Goal: Task Accomplishment & Management: Complete application form

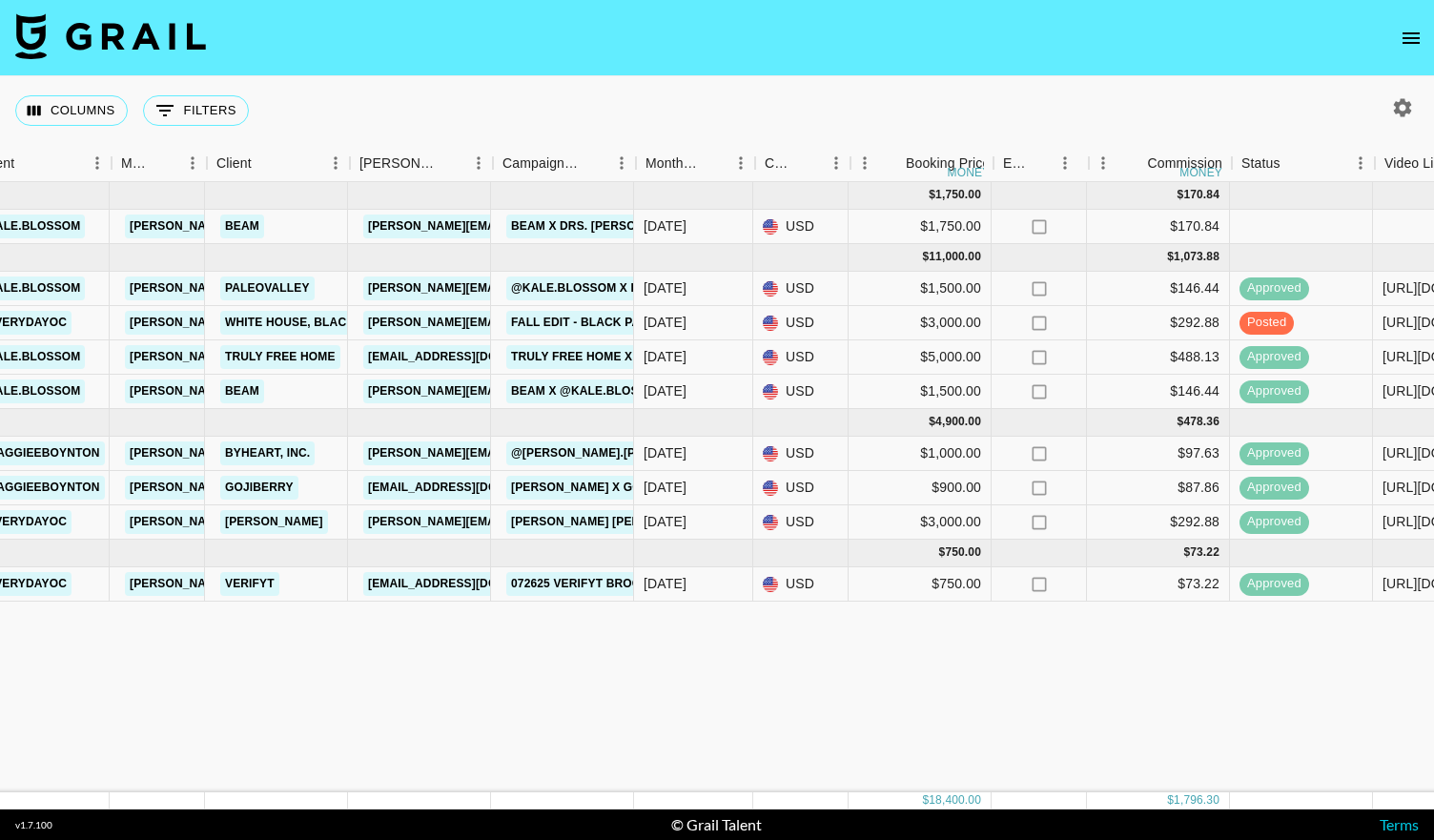
scroll to position [0, 426]
click at [304, 322] on link "White House, Black Market" at bounding box center [320, 323] width 193 height 24
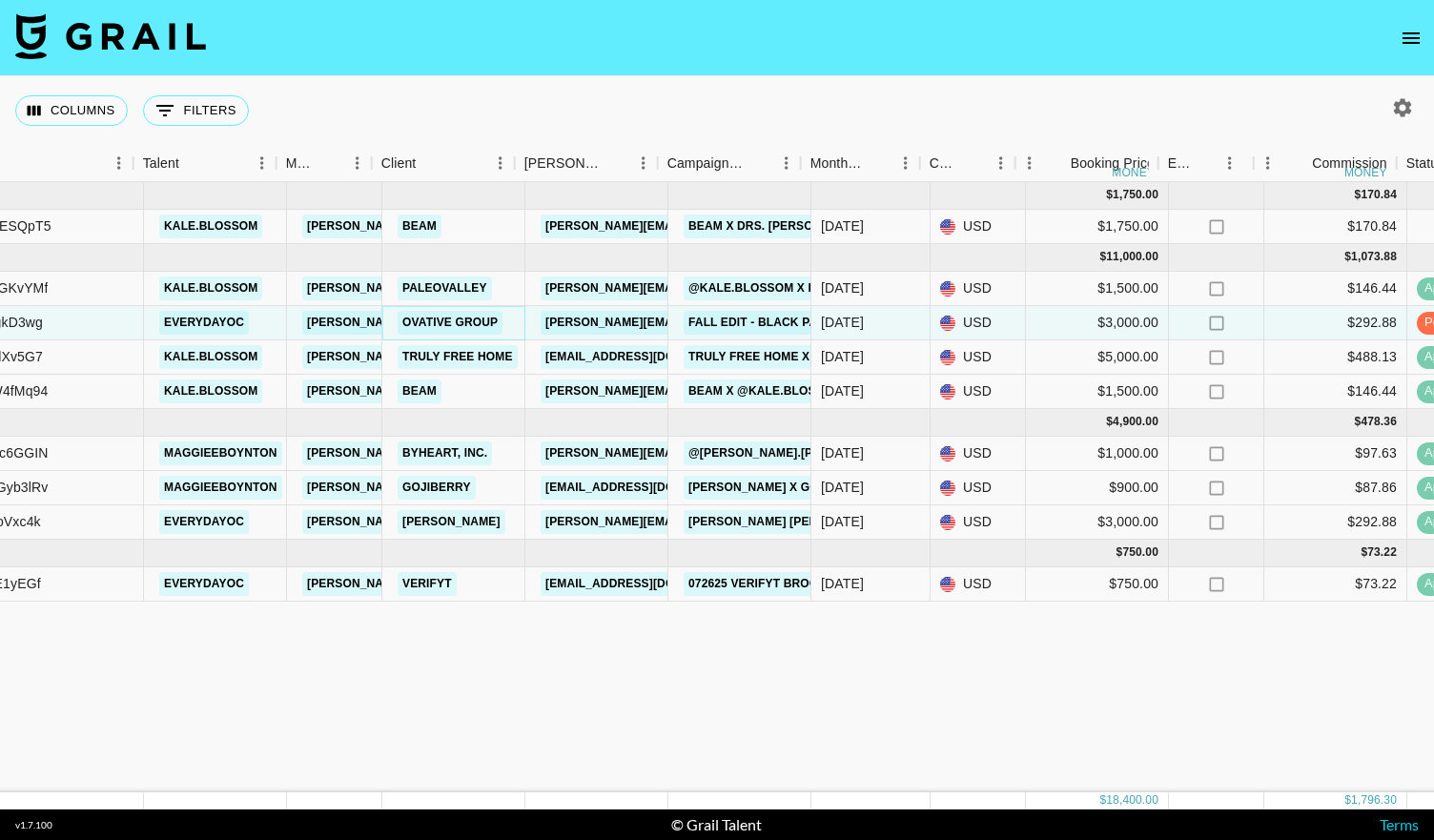
scroll to position [0, 251]
click at [700, 323] on link "Fall Edit - Black Pants" at bounding box center [766, 323] width 162 height 24
click at [704, 325] on link "Fall Edit - Black Pants" at bounding box center [766, 323] width 162 height 24
click at [705, 318] on link "Fall Edit - Black Pants" at bounding box center [766, 323] width 162 height 24
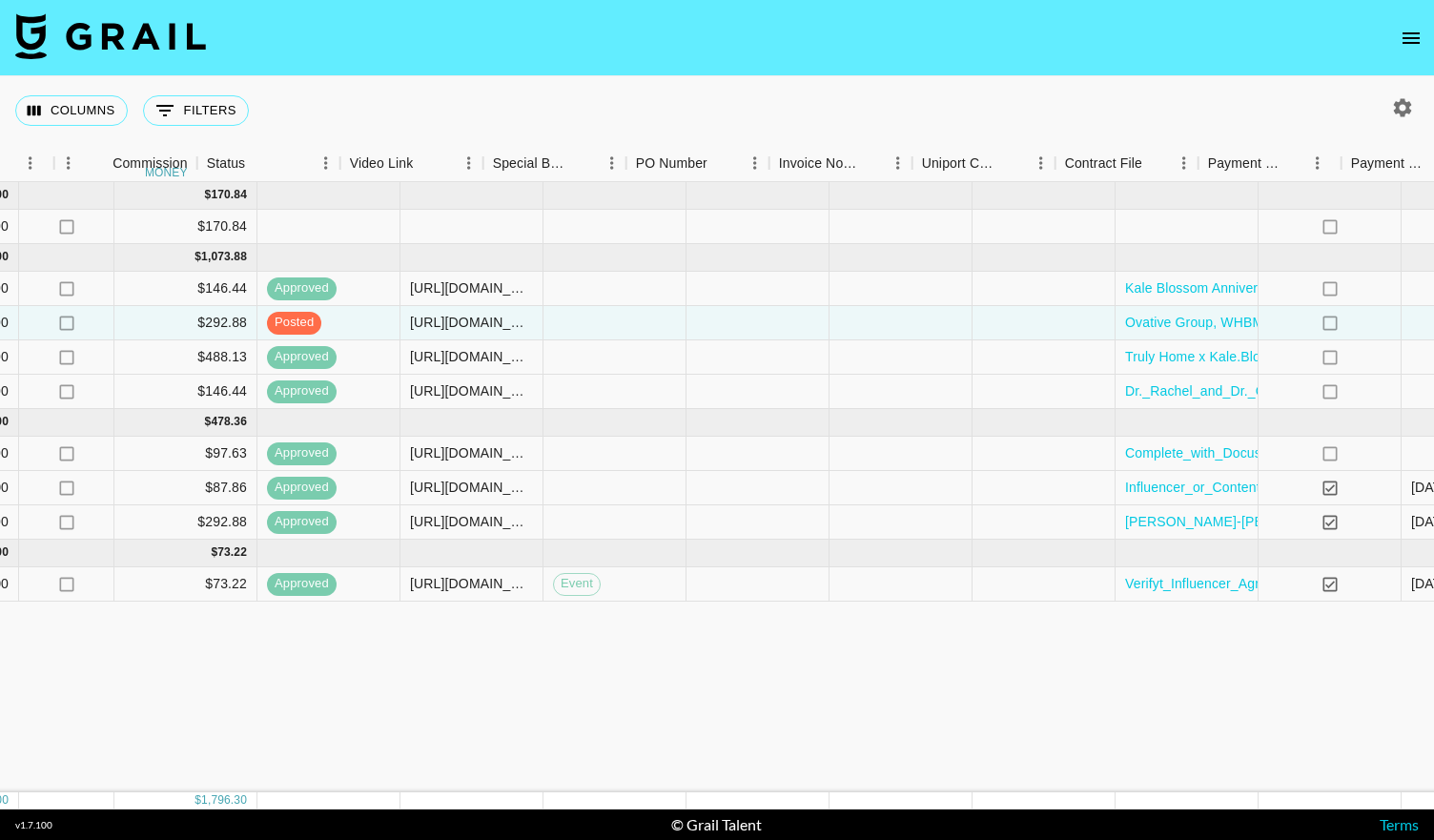
scroll to position [0, 1732]
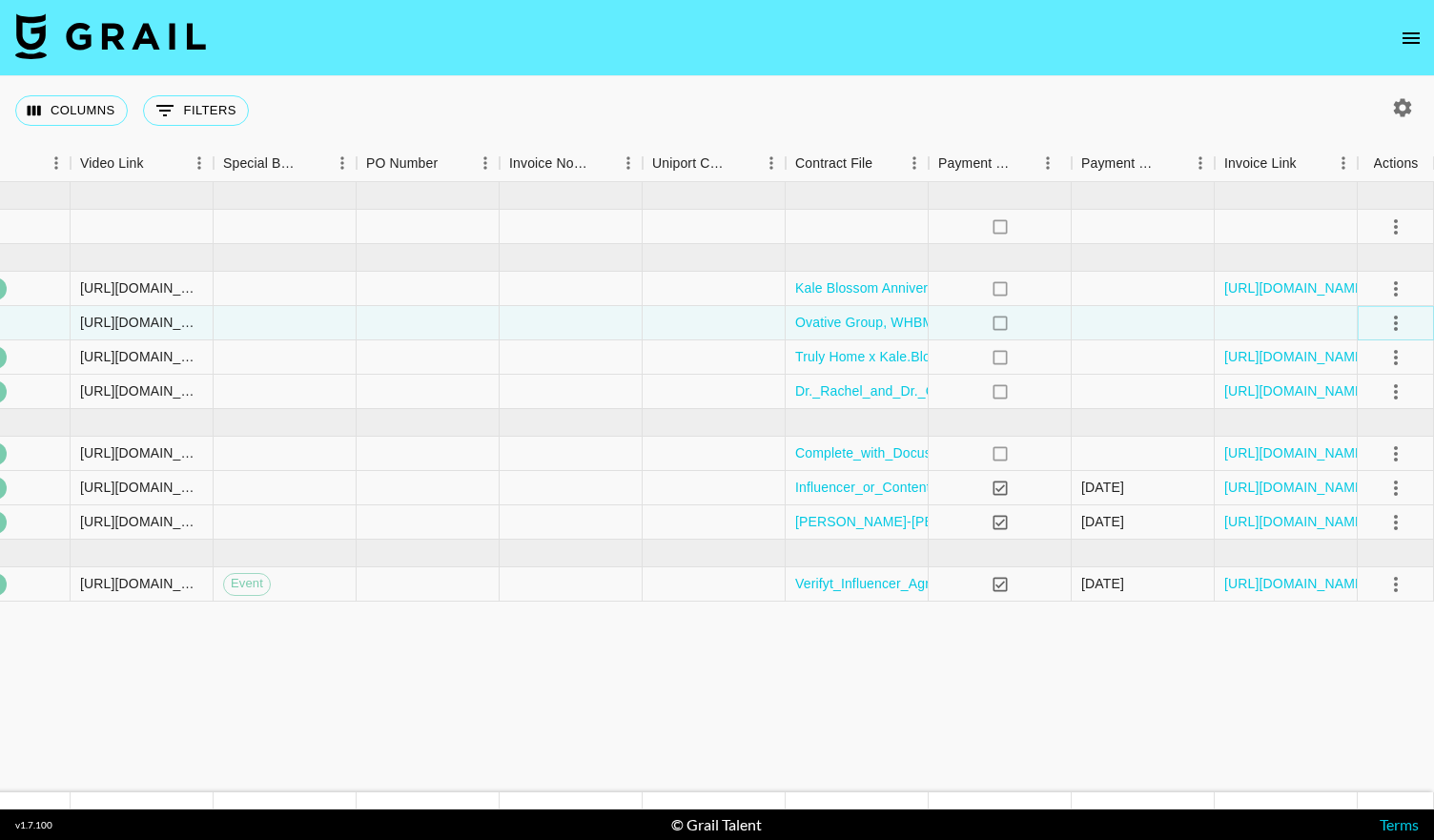
click at [1402, 320] on icon "select merge strategy" at bounding box center [1396, 324] width 23 height 23
click at [1341, 505] on div "Approve" at bounding box center [1355, 501] width 58 height 23
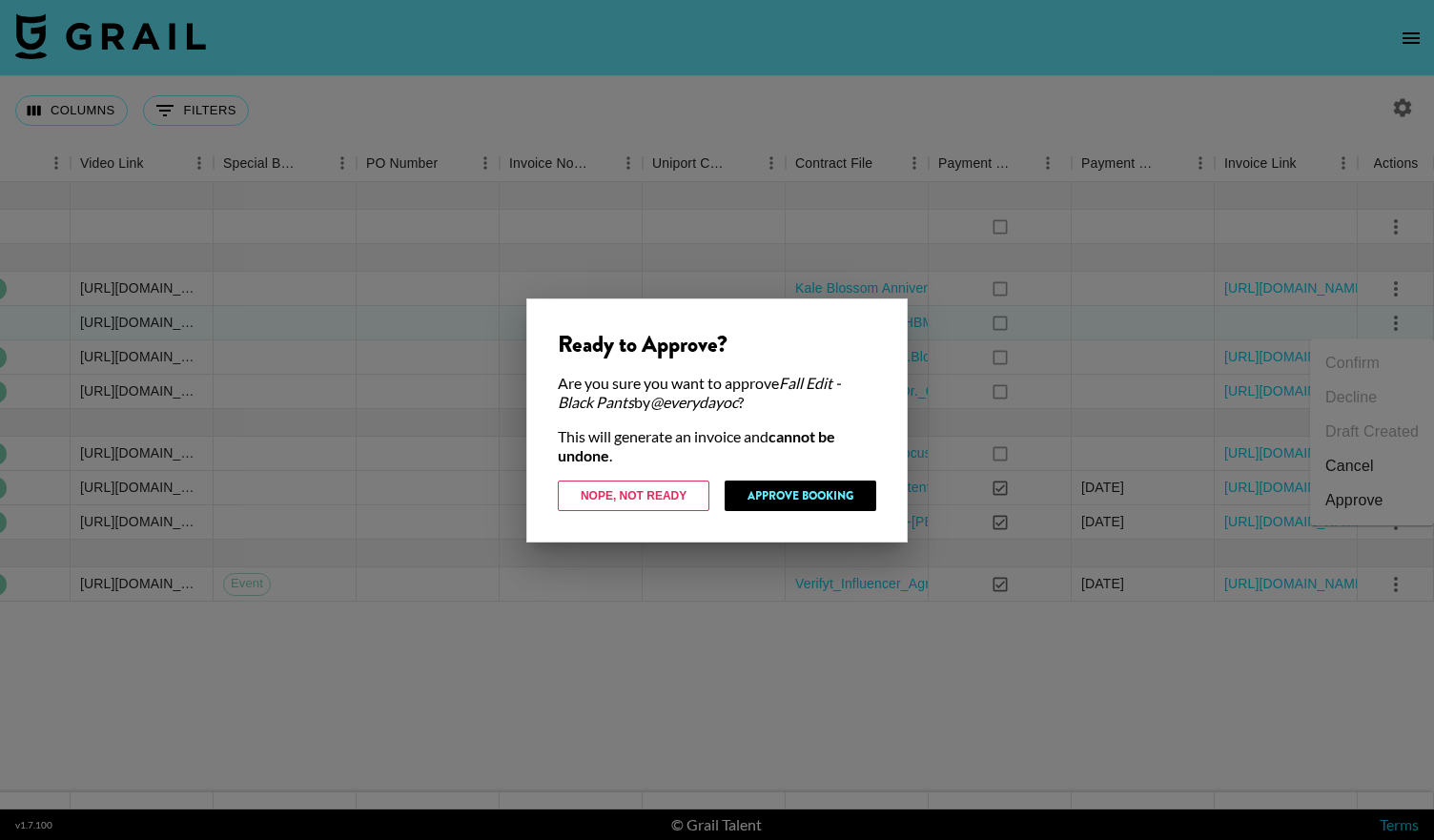
click at [724, 254] on div at bounding box center [717, 420] width 1434 height 840
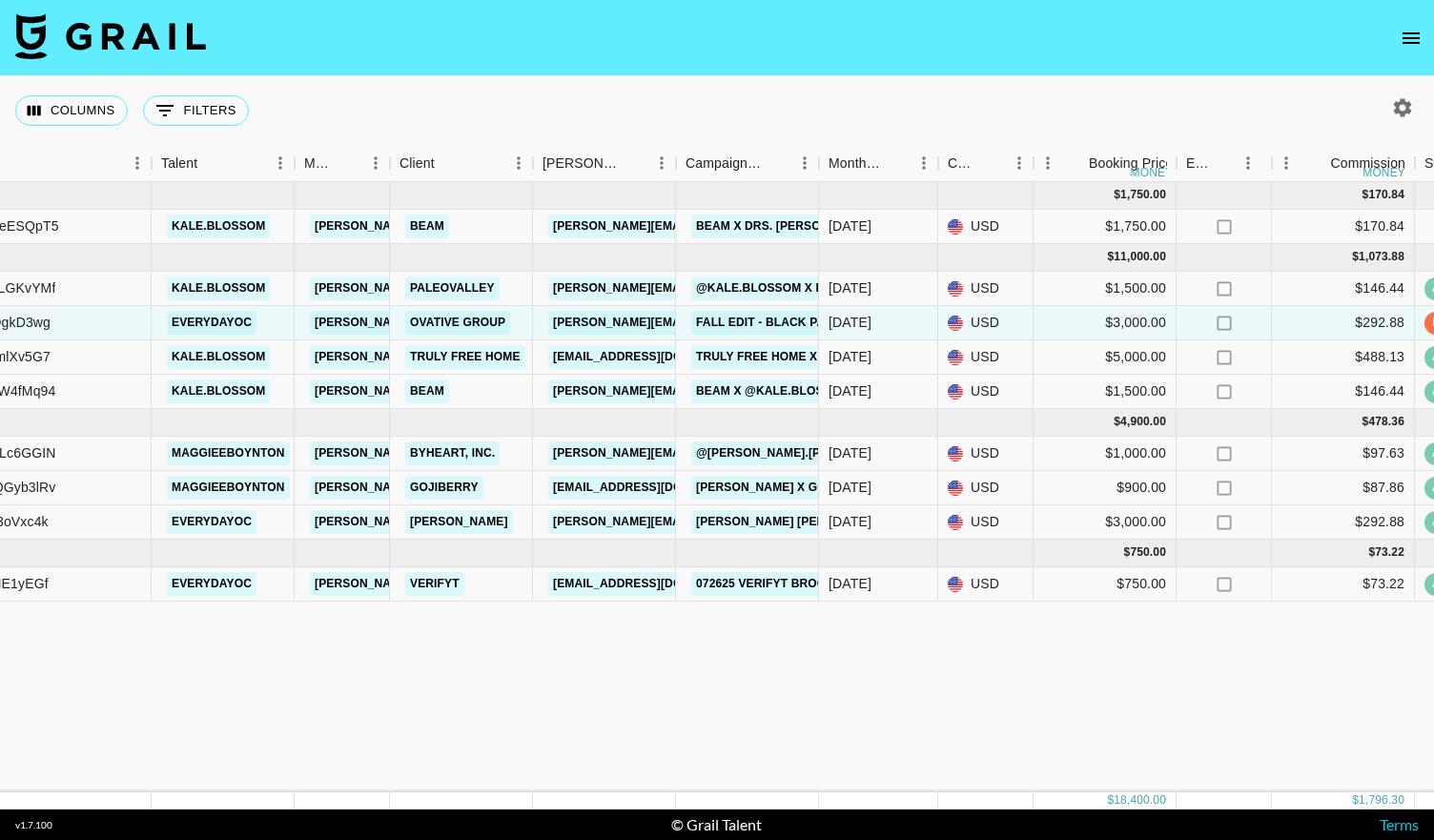
scroll to position [0, 0]
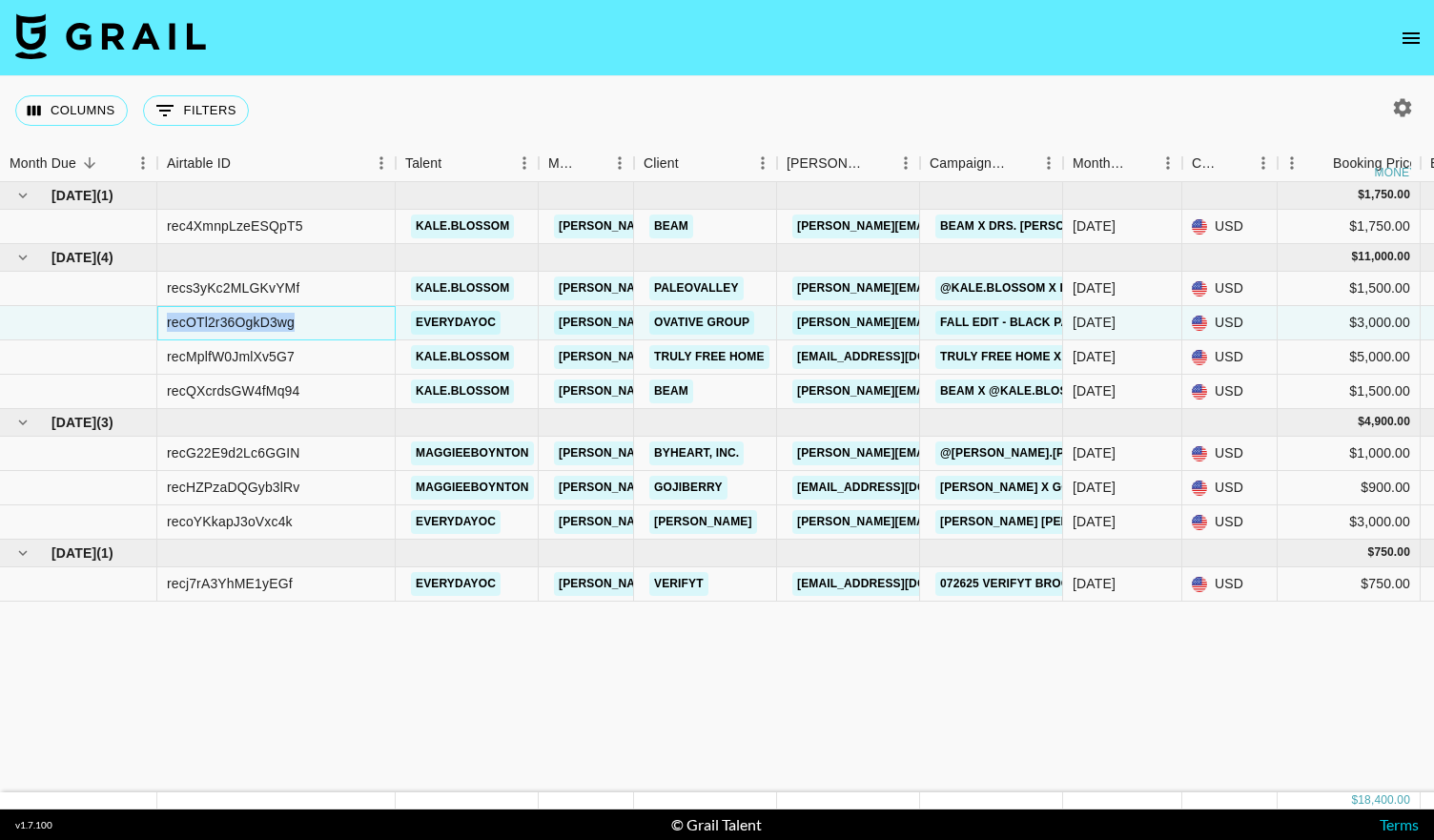
drag, startPoint x: 299, startPoint y: 322, endPoint x: 162, endPoint y: 325, distance: 137.0
click at [162, 325] on div "recOTl2r36OgkD3wg" at bounding box center [276, 324] width 238 height 35
copy div "recOTl2r36OgkD3wg"
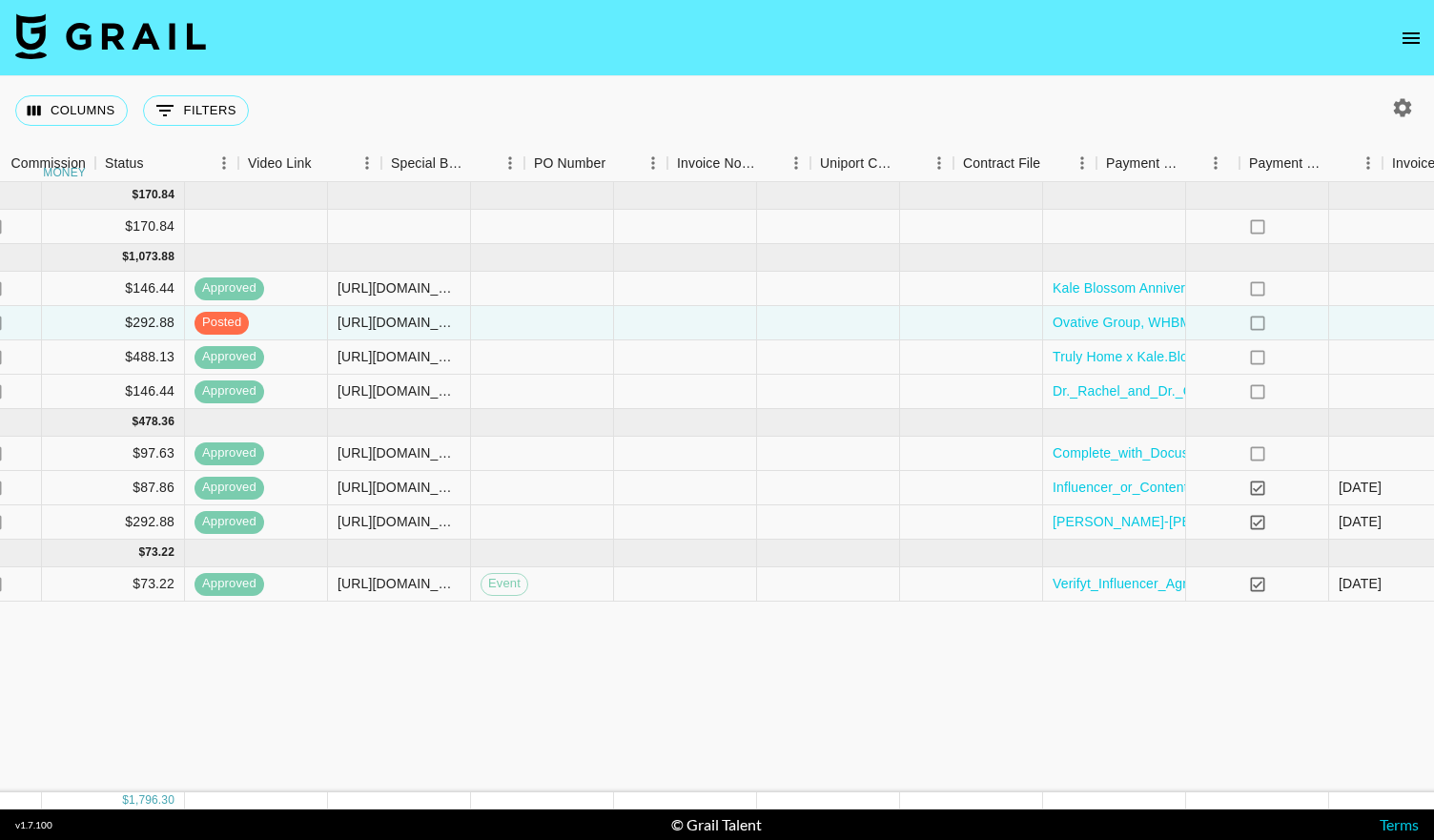
scroll to position [0, 1732]
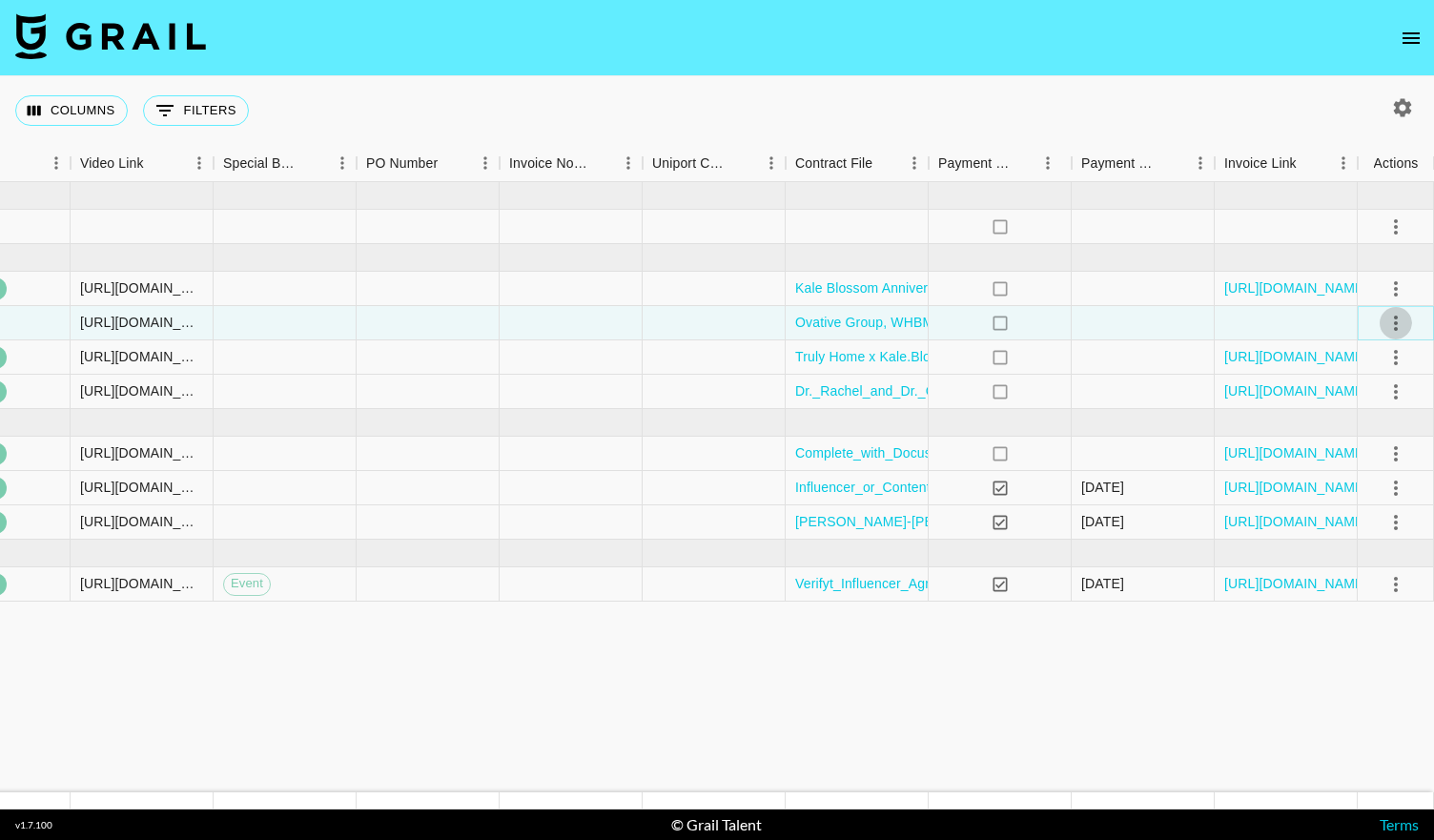
click at [1380, 325] on button "select merge strategy" at bounding box center [1396, 324] width 33 height 33
click at [1343, 494] on div "Approve" at bounding box center [1355, 501] width 58 height 23
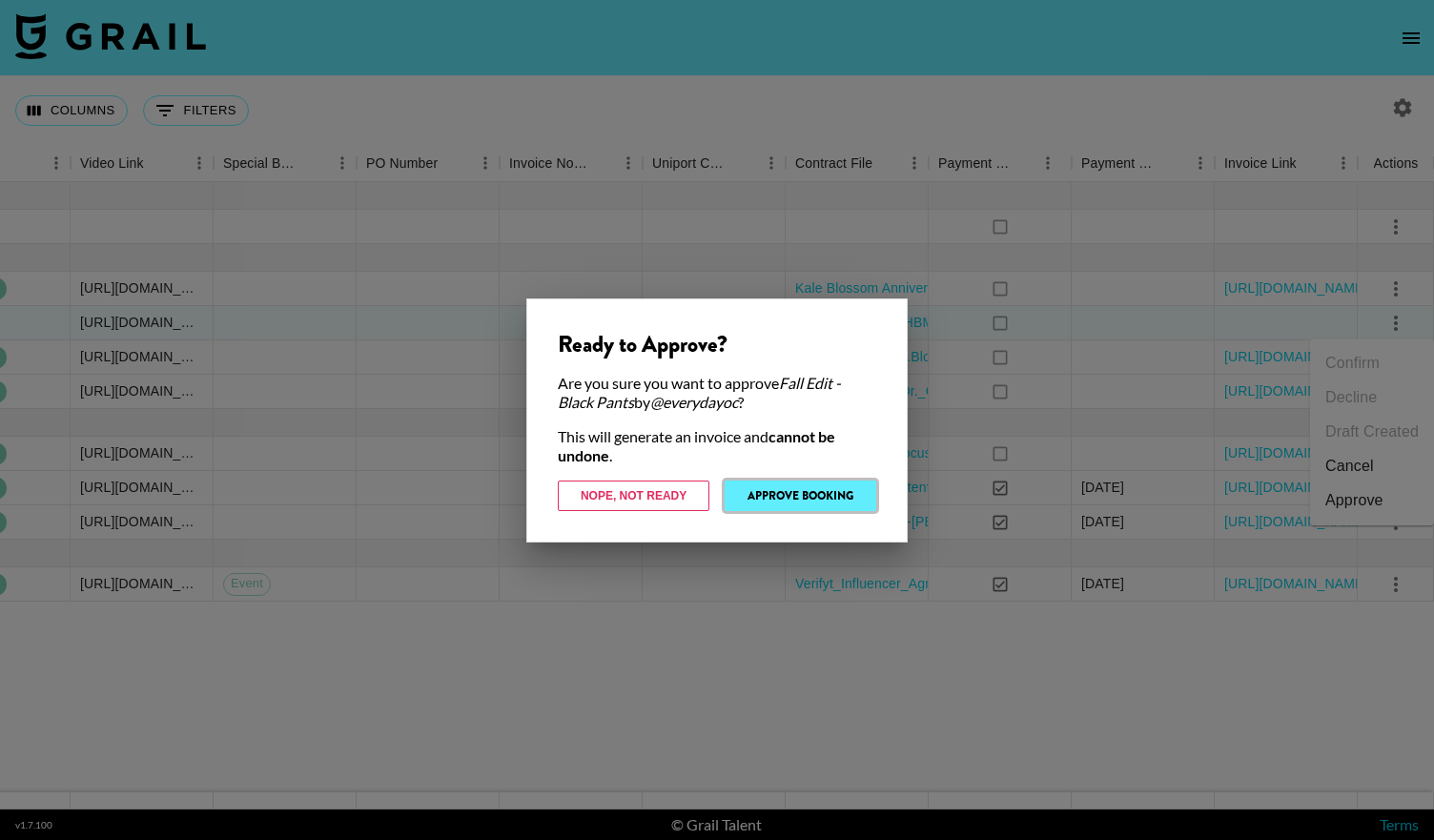
click at [775, 488] on button "Approve Booking" at bounding box center [800, 496] width 151 height 31
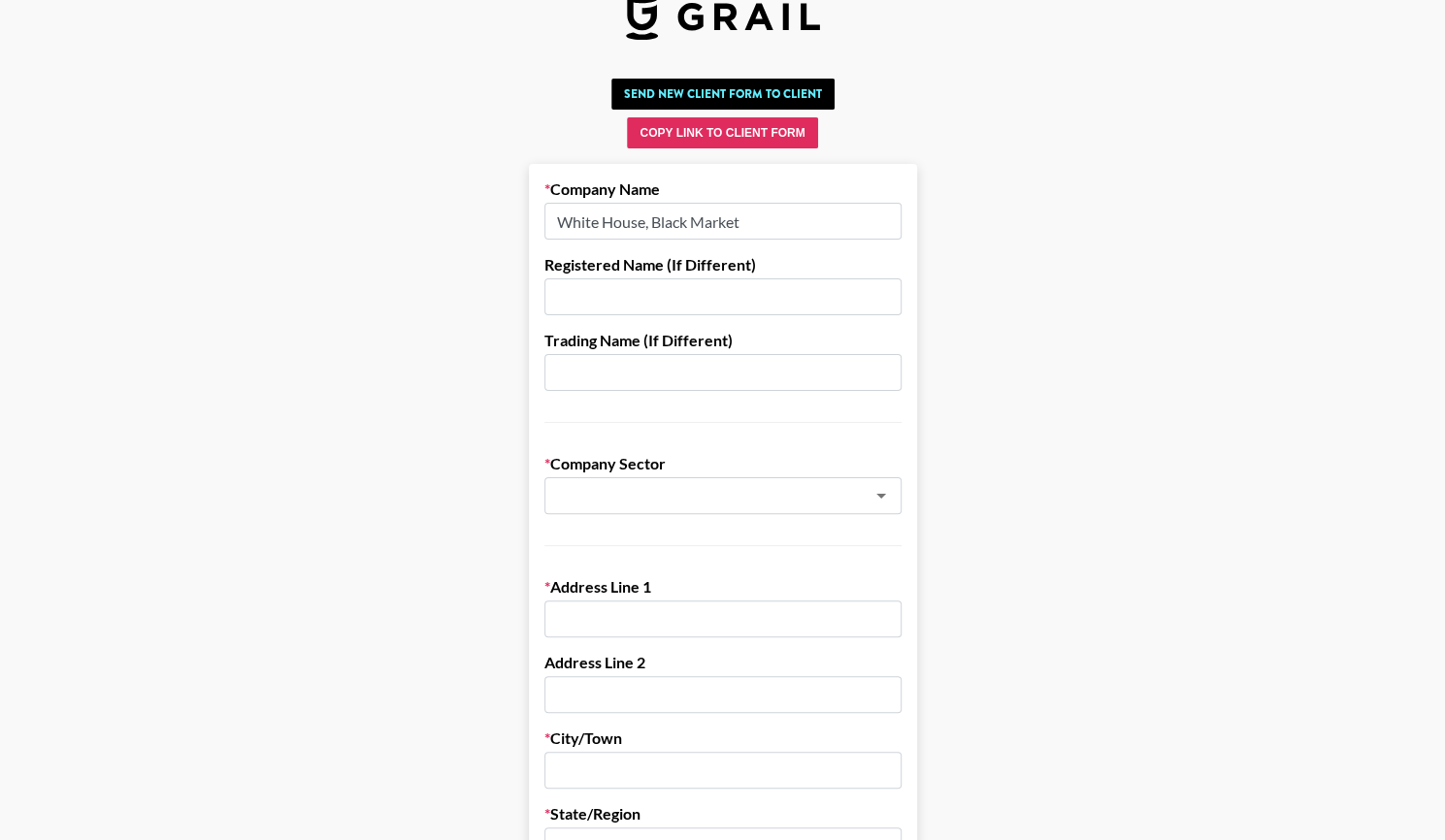
scroll to position [39, 0]
click at [768, 220] on input "White House, Black Market" at bounding box center [722, 221] width 357 height 37
paste input "Ovative Group"
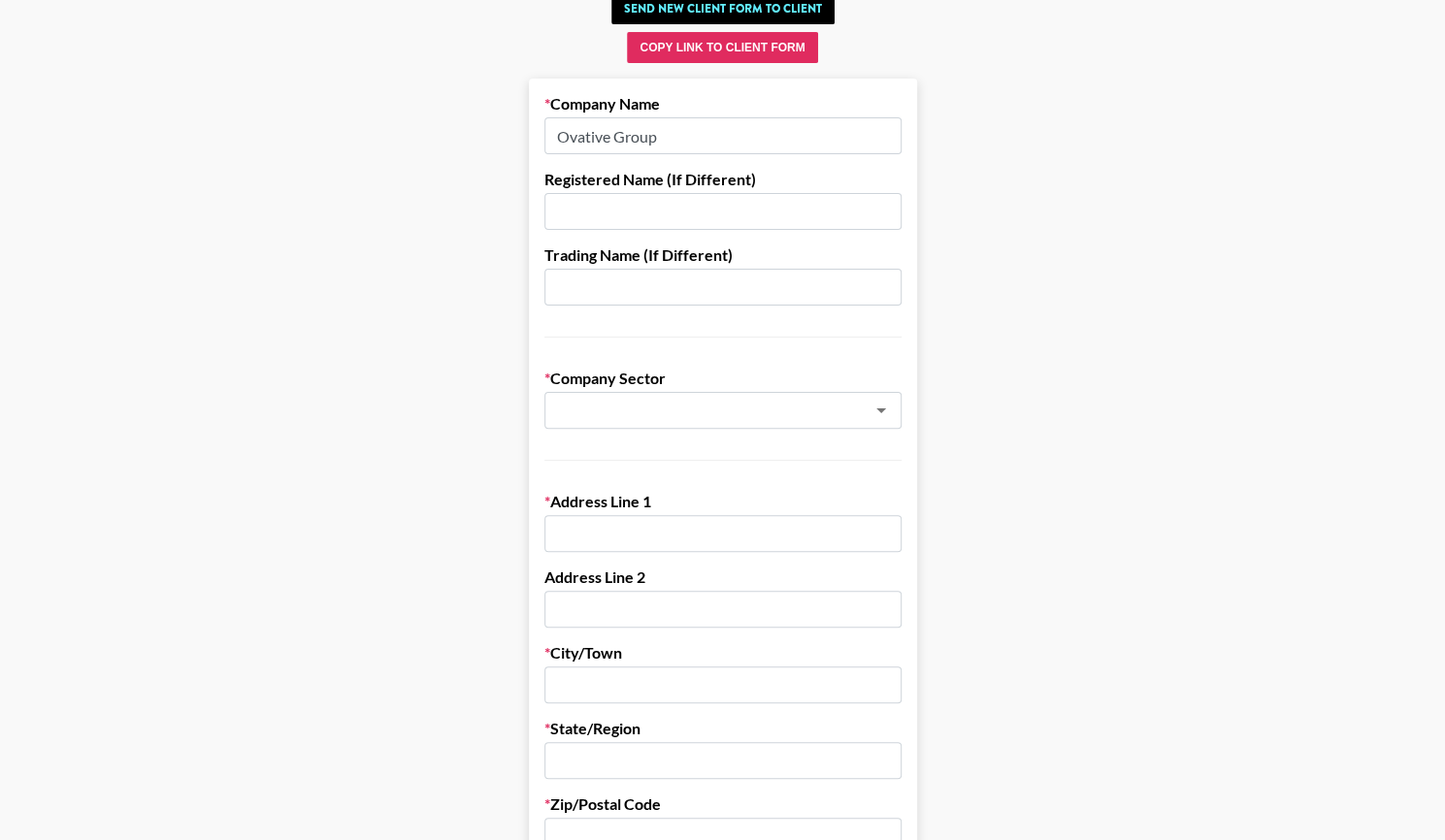
scroll to position [163, 0]
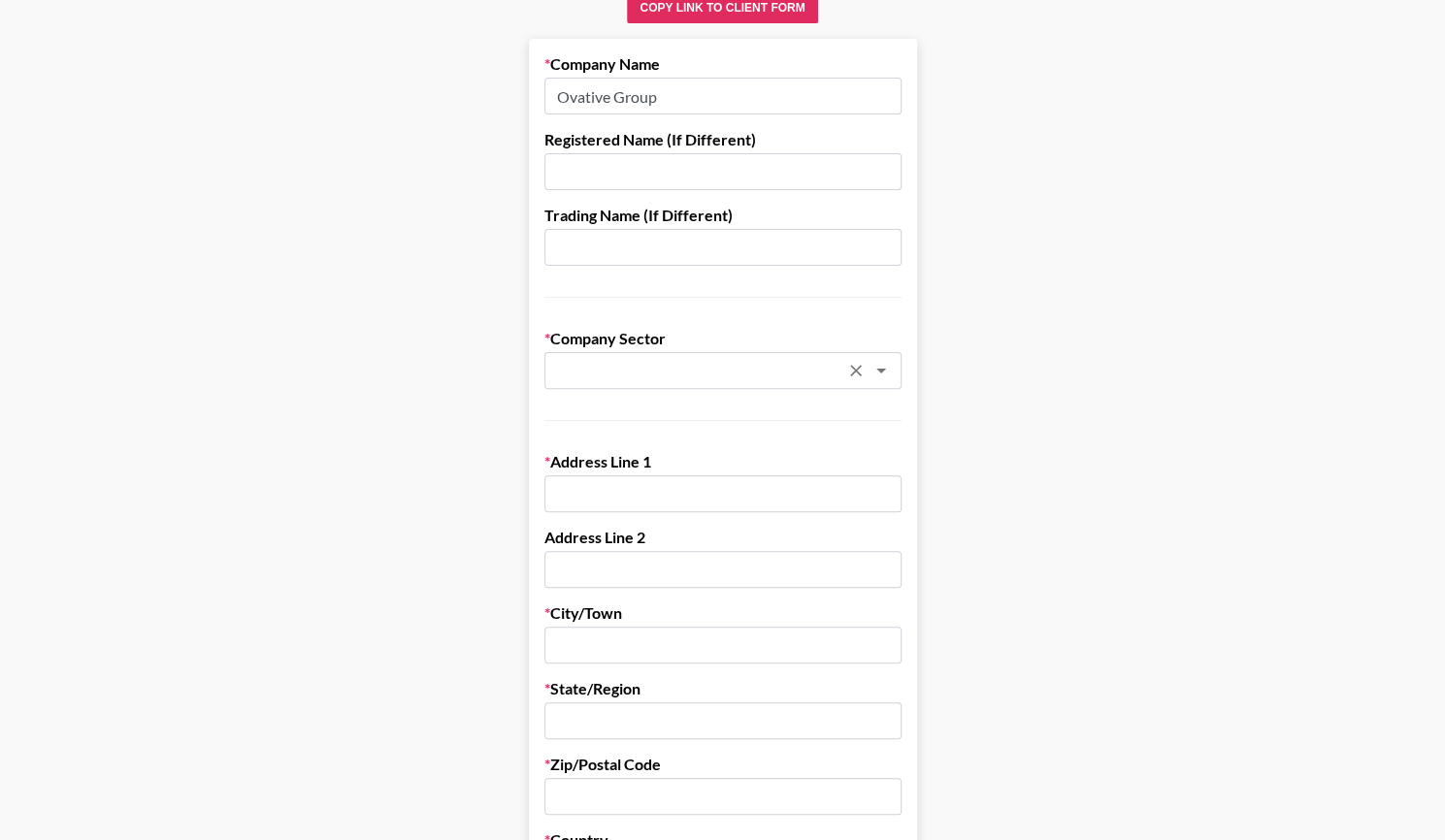
type input "Ovative Group"
click at [660, 367] on input "text" at bounding box center [697, 371] width 282 height 23
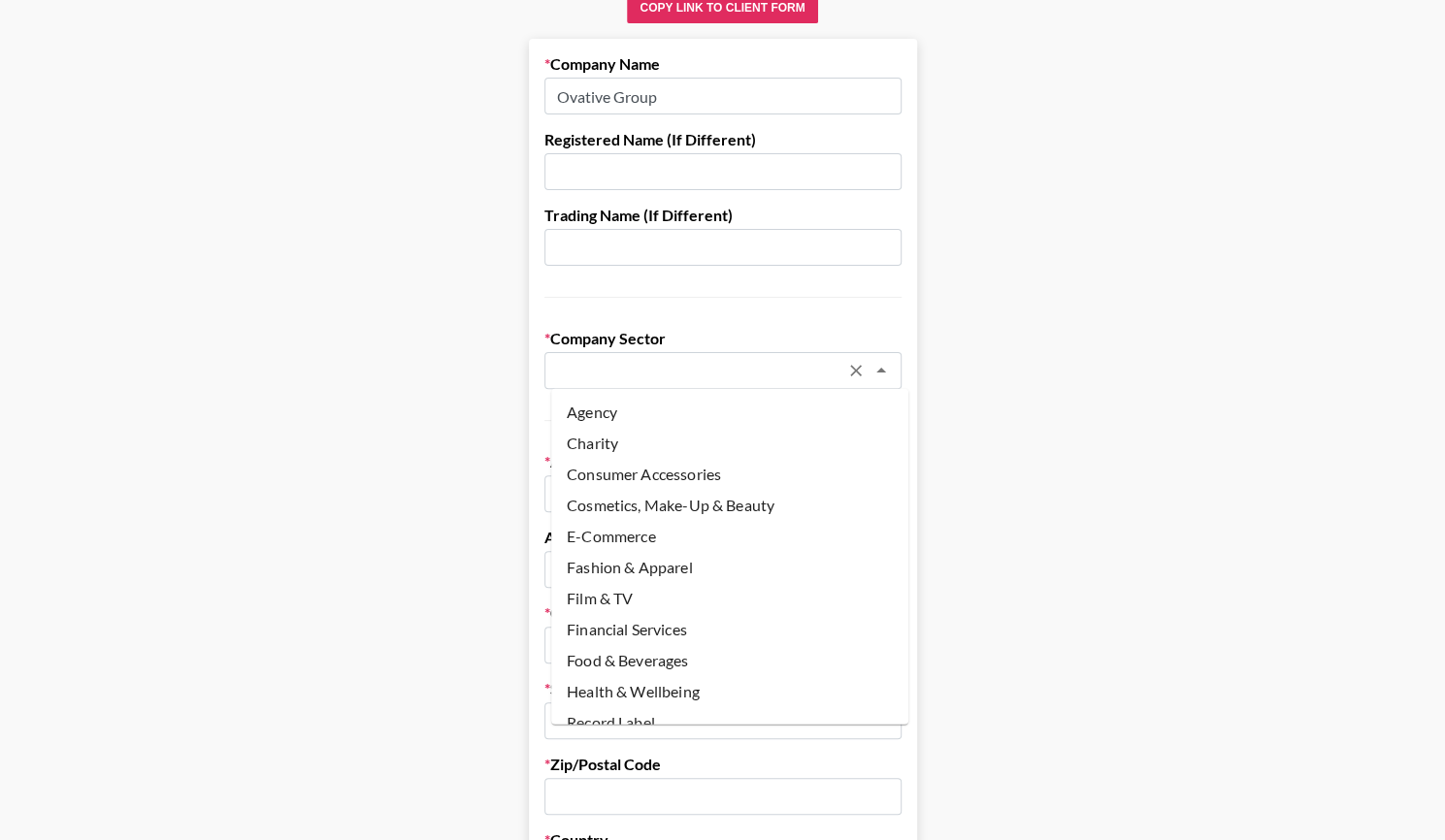
click at [658, 412] on li "Agency" at bounding box center [729, 413] width 357 height 31
type input "Agency"
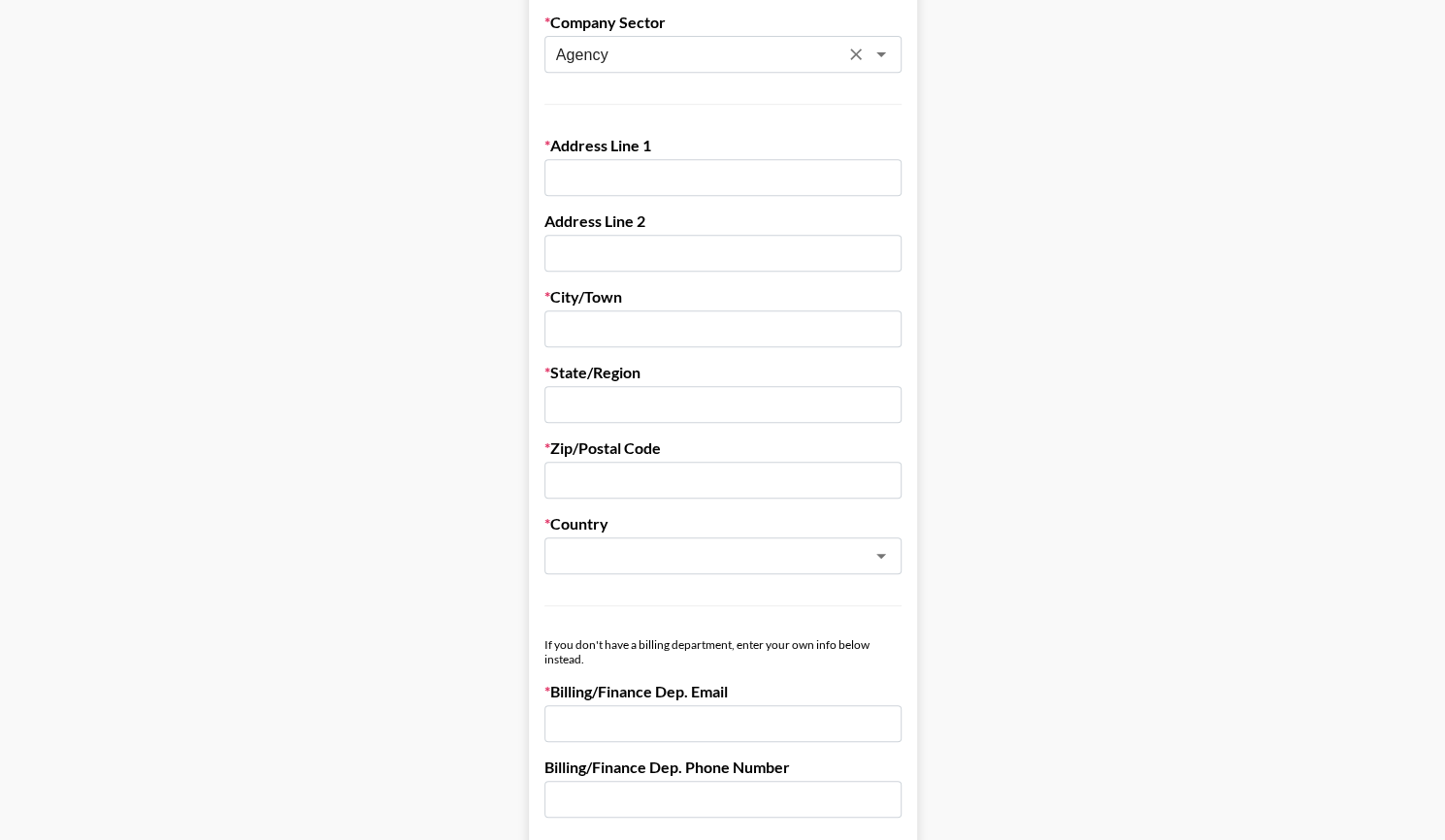
scroll to position [476, 9]
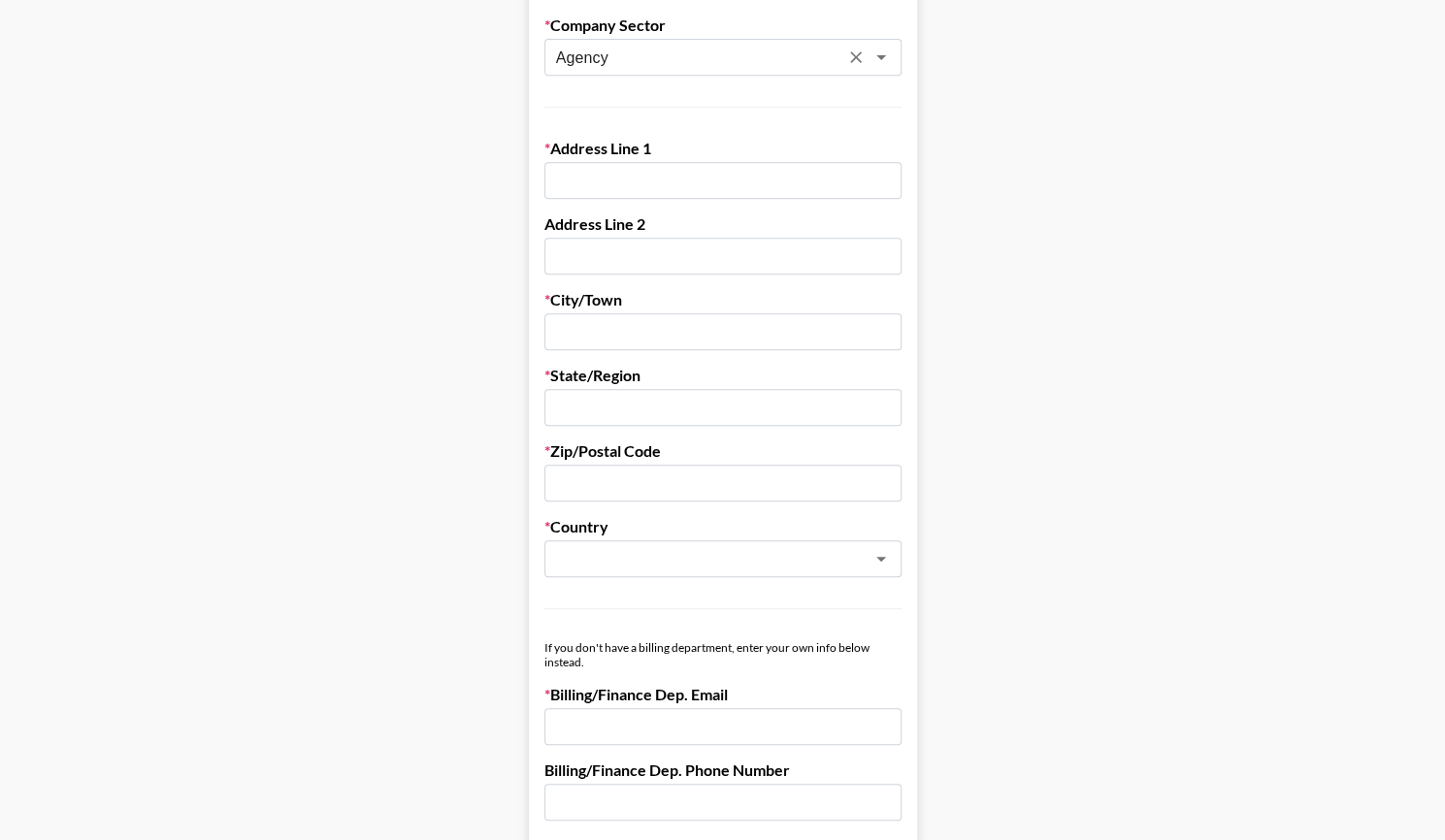
click at [623, 189] on input "text" at bounding box center [722, 180] width 357 height 37
paste input "729 N Washington Ave Floor 10"
drag, startPoint x: 790, startPoint y: 177, endPoint x: 715, endPoint y: 173, distance: 75.1
click at [715, 173] on input "729 N Washington Ave Floor 10" at bounding box center [722, 180] width 357 height 37
type input "729 N Washington Ave"
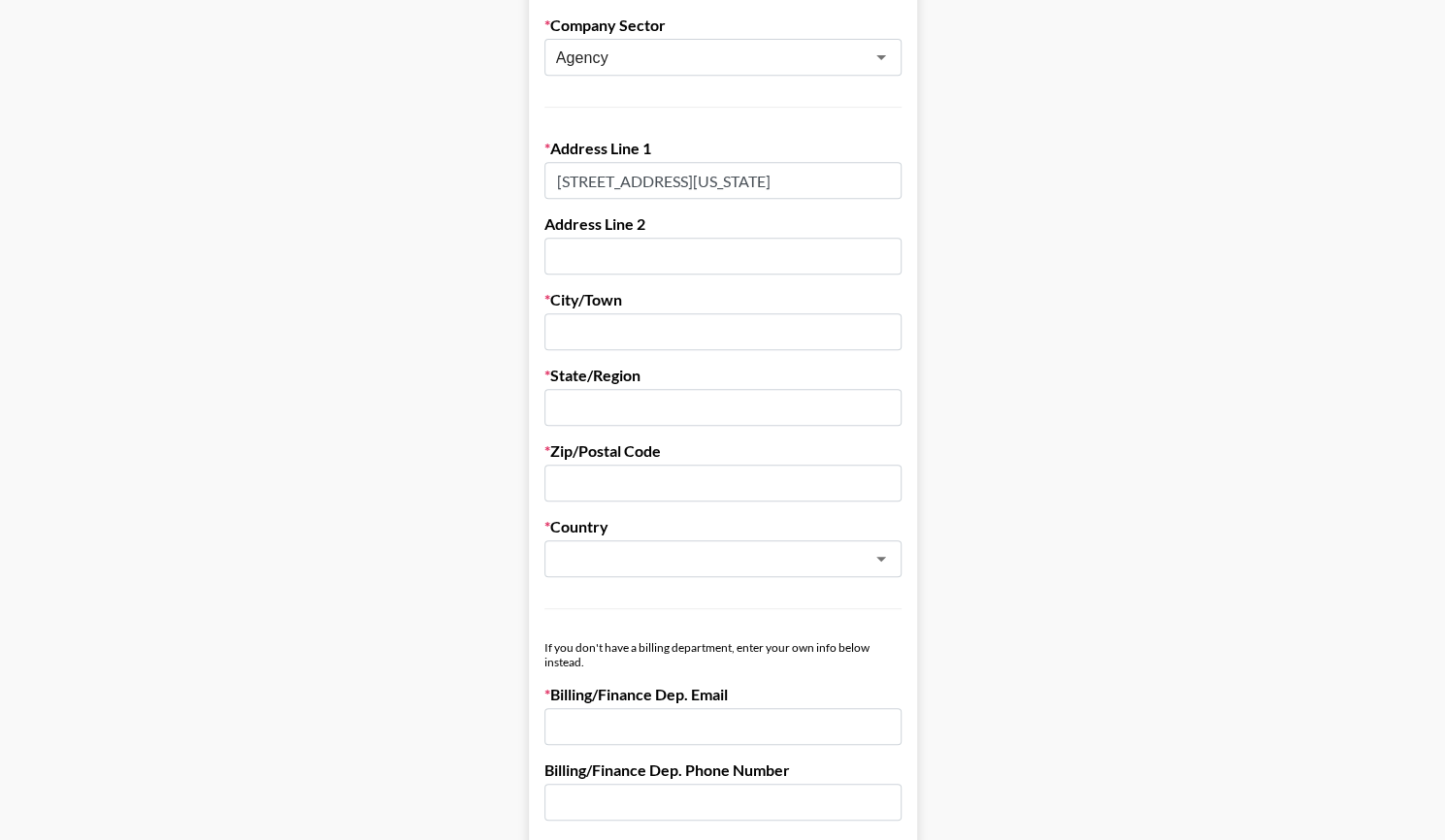
click at [609, 258] on input "text" at bounding box center [722, 256] width 357 height 37
paste input "Floor 10"
type input "Floor 10"
click at [578, 333] on input "text" at bounding box center [722, 332] width 357 height 37
paste input "Minneapolis,"
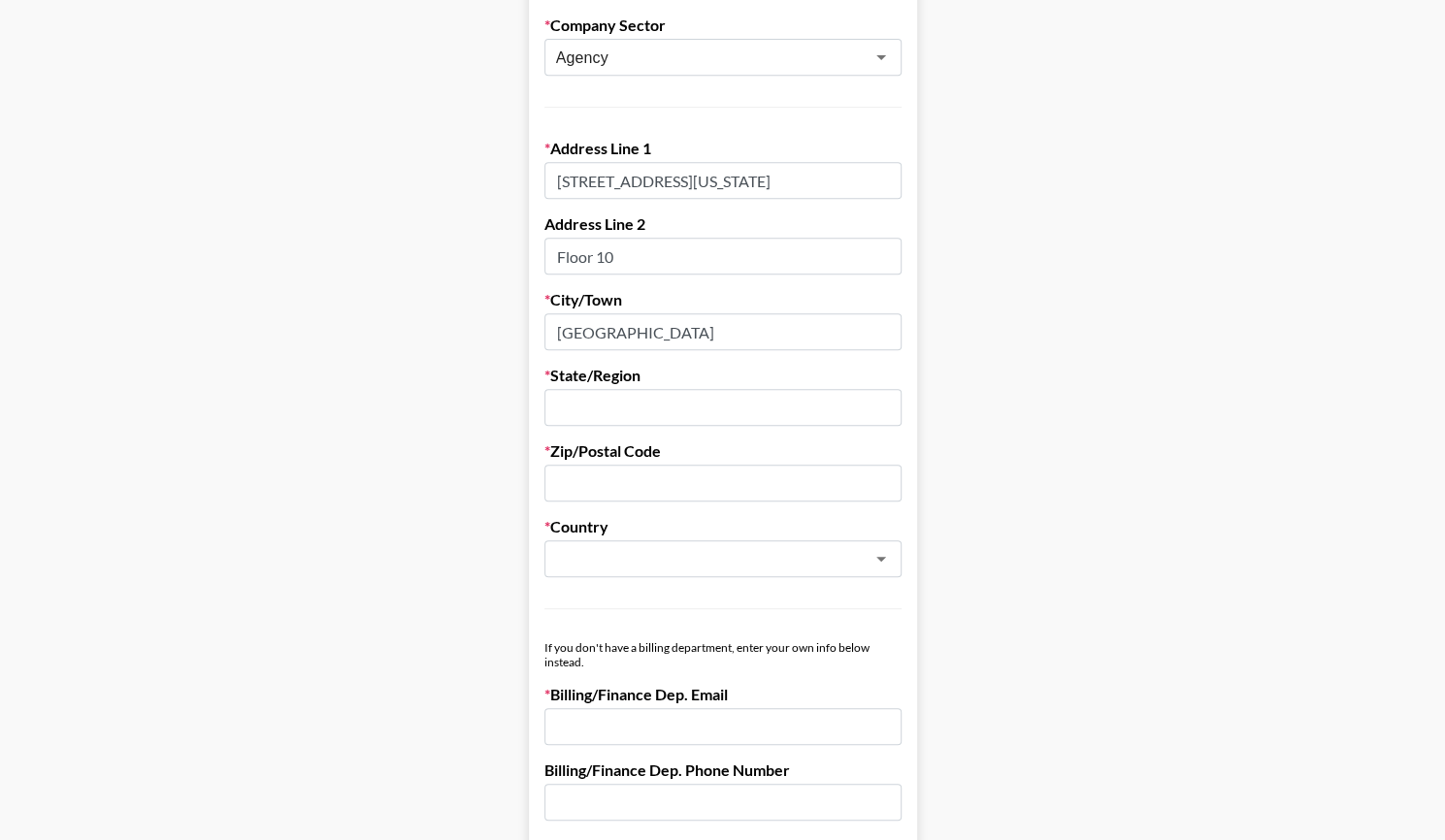
type input "Minneapolis"
click at [604, 410] on input "text" at bounding box center [722, 408] width 357 height 37
type input "MN"
click at [632, 541] on div "​" at bounding box center [722, 559] width 357 height 37
type input "55401"
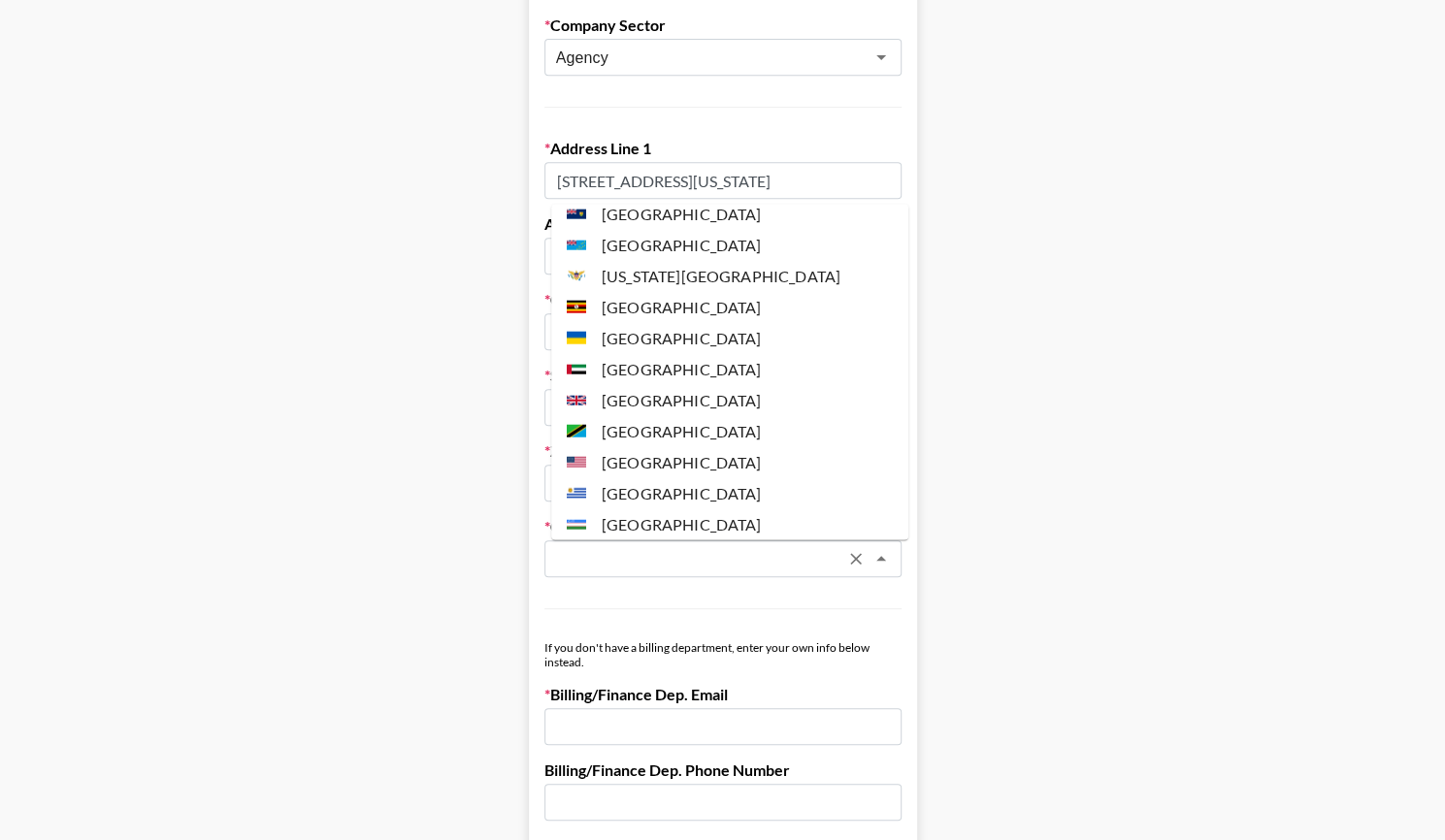
scroll to position [7239, 0]
click at [686, 445] on li "United States" at bounding box center [729, 461] width 357 height 31
type input "United States"
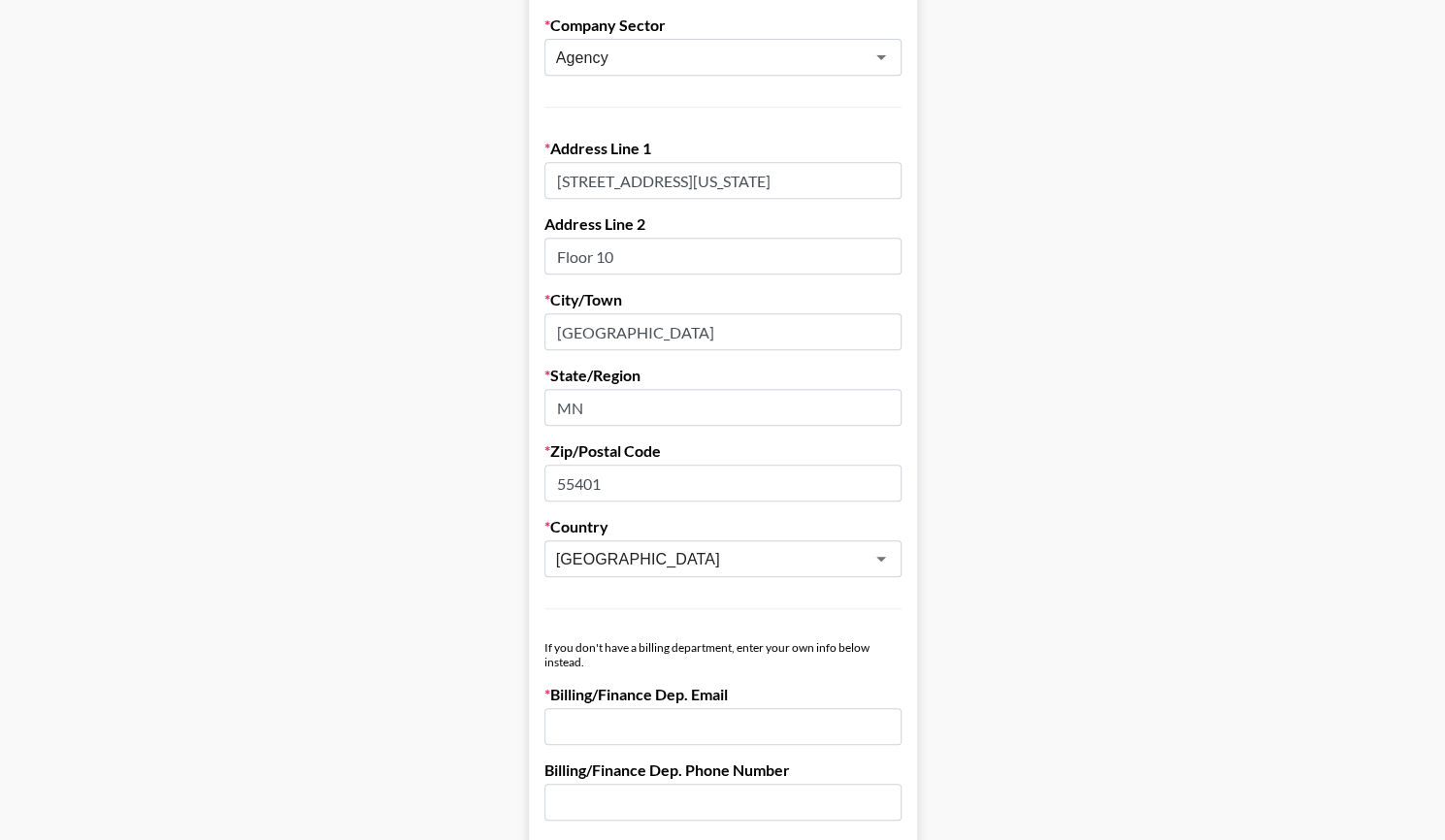
click at [621, 721] on input "email" at bounding box center [722, 726] width 357 height 37
paste input "abigail.smits@ovative.com"
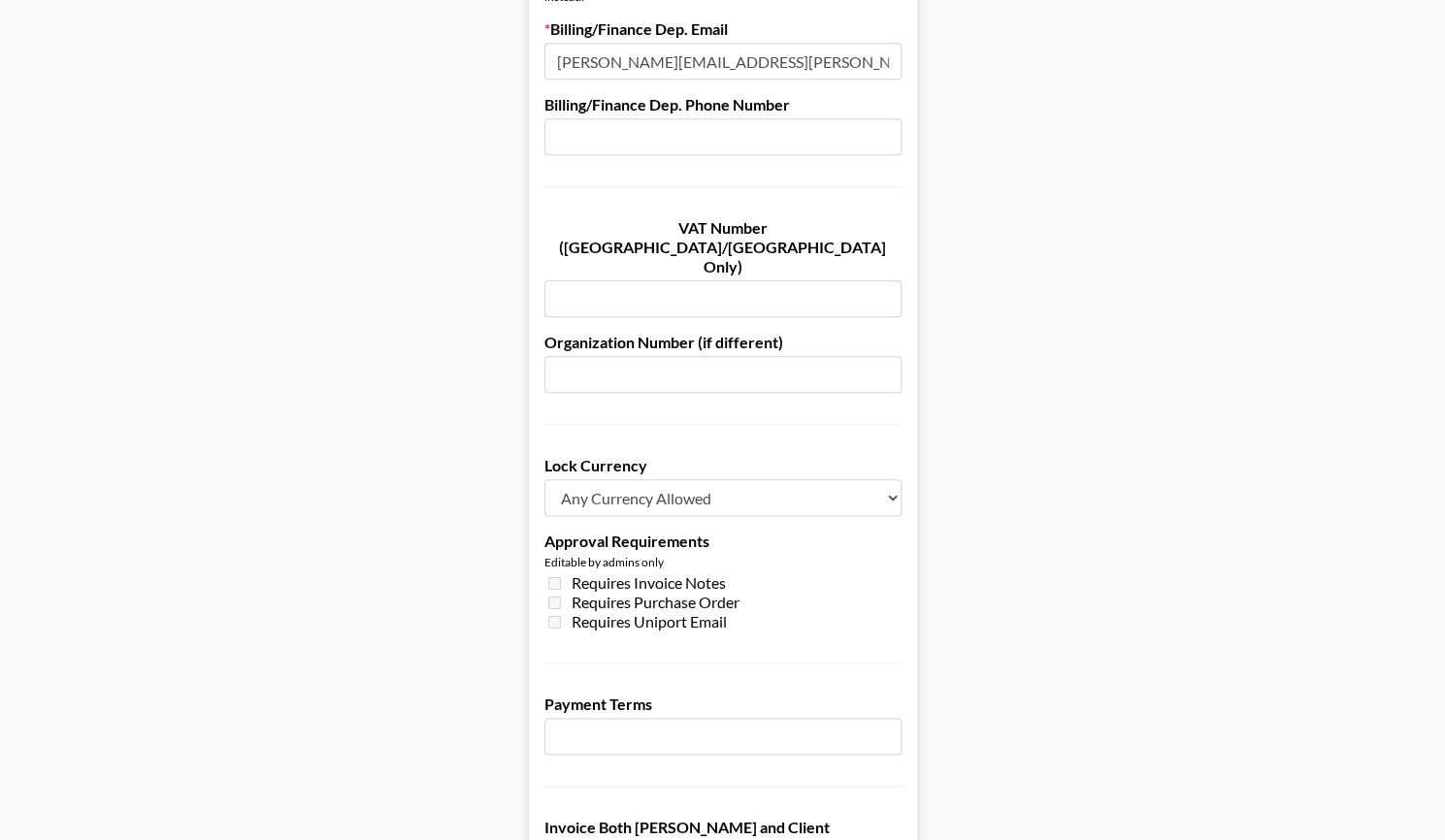
scroll to position [1211, 9]
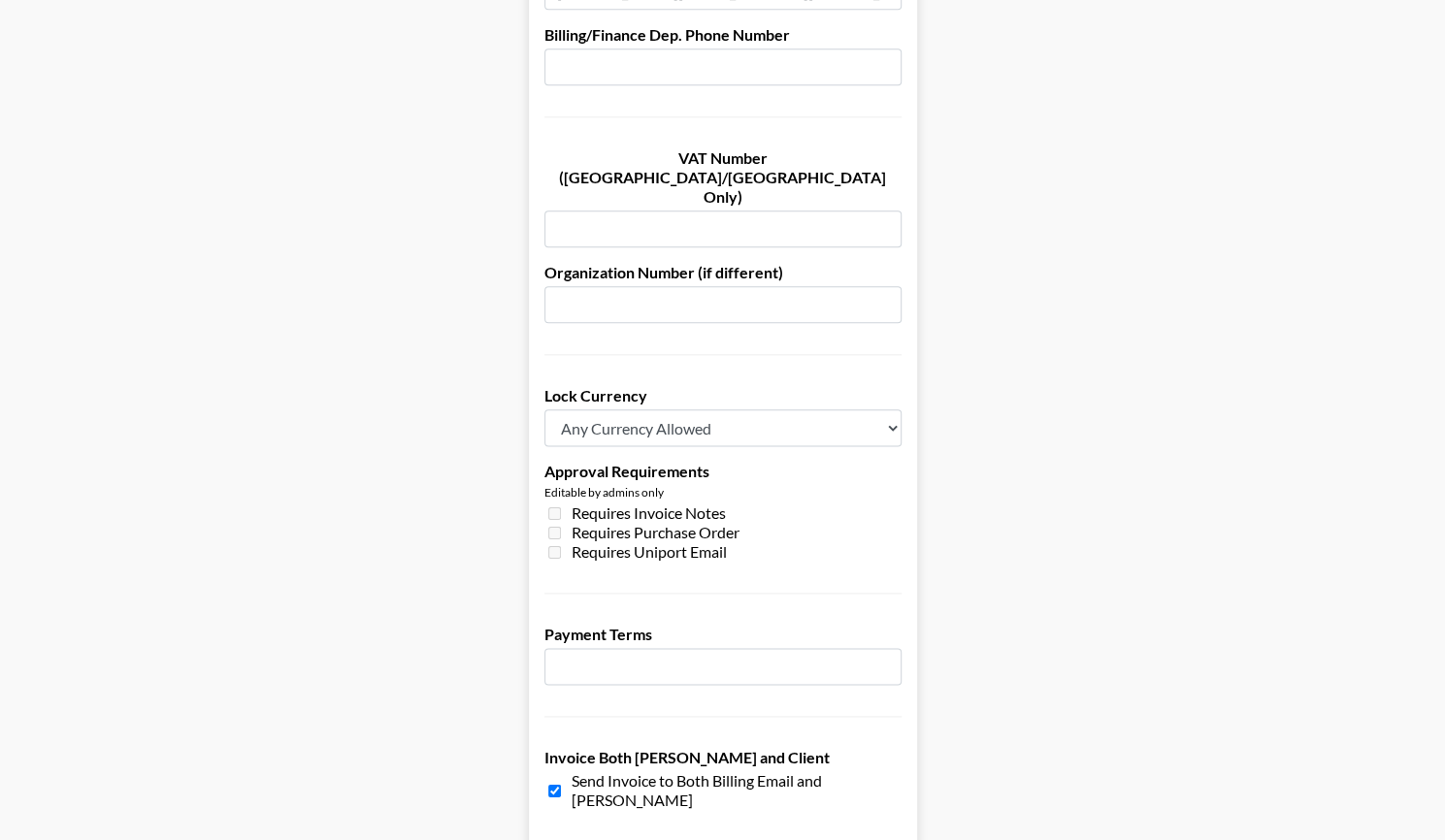
type input "abigail.smits@ovative.com"
click at [607, 410] on select "Any Currency Allowed USD GBP EUR CAD AUD" at bounding box center [722, 428] width 357 height 37
select select "USD"
click at [544, 410] on select "Any Currency Allowed USD GBP EUR CAD AUD" at bounding box center [722, 428] width 357 height 37
click at [594, 648] on input "number" at bounding box center [722, 667] width 357 height 37
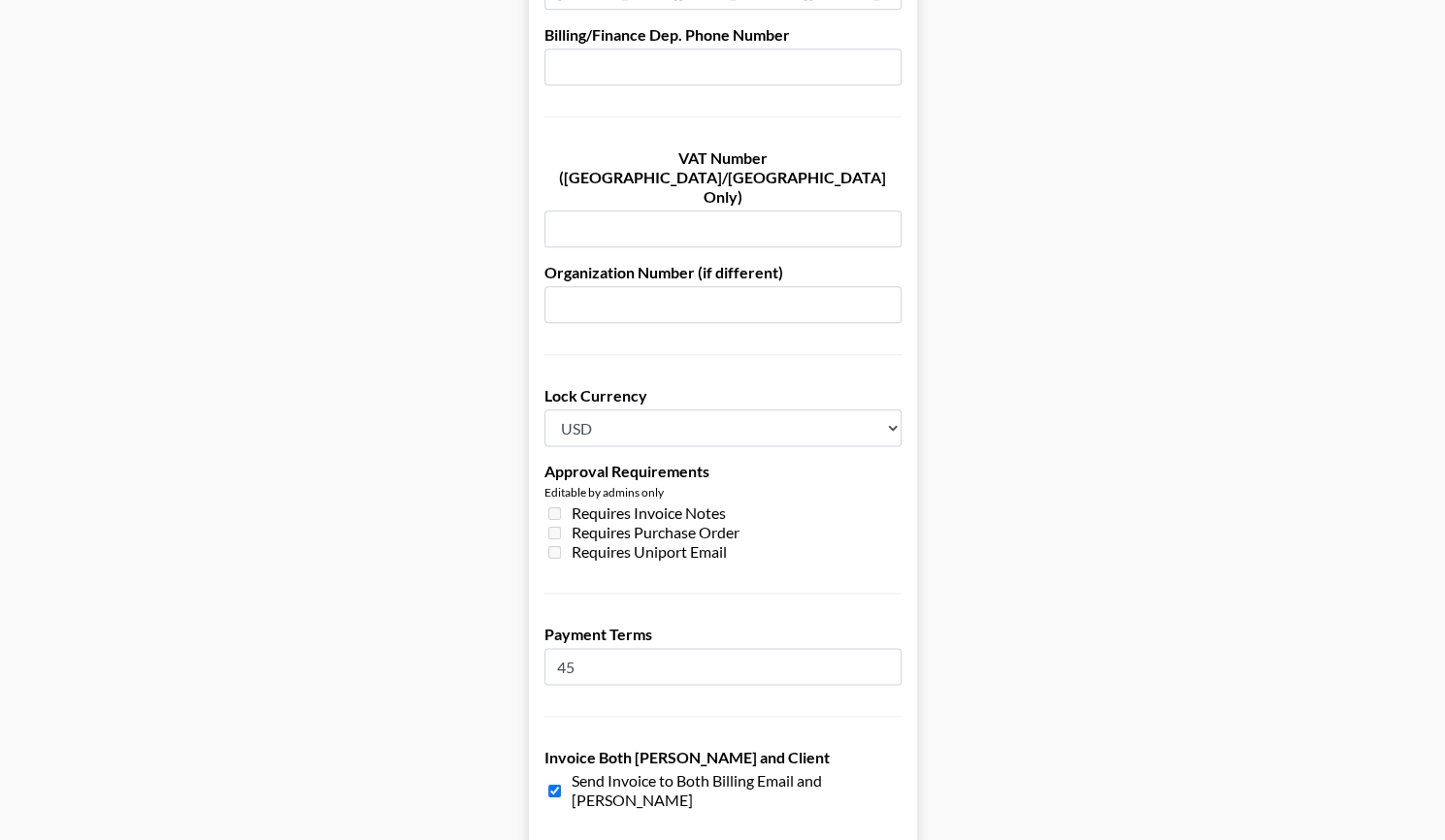
type input "45"
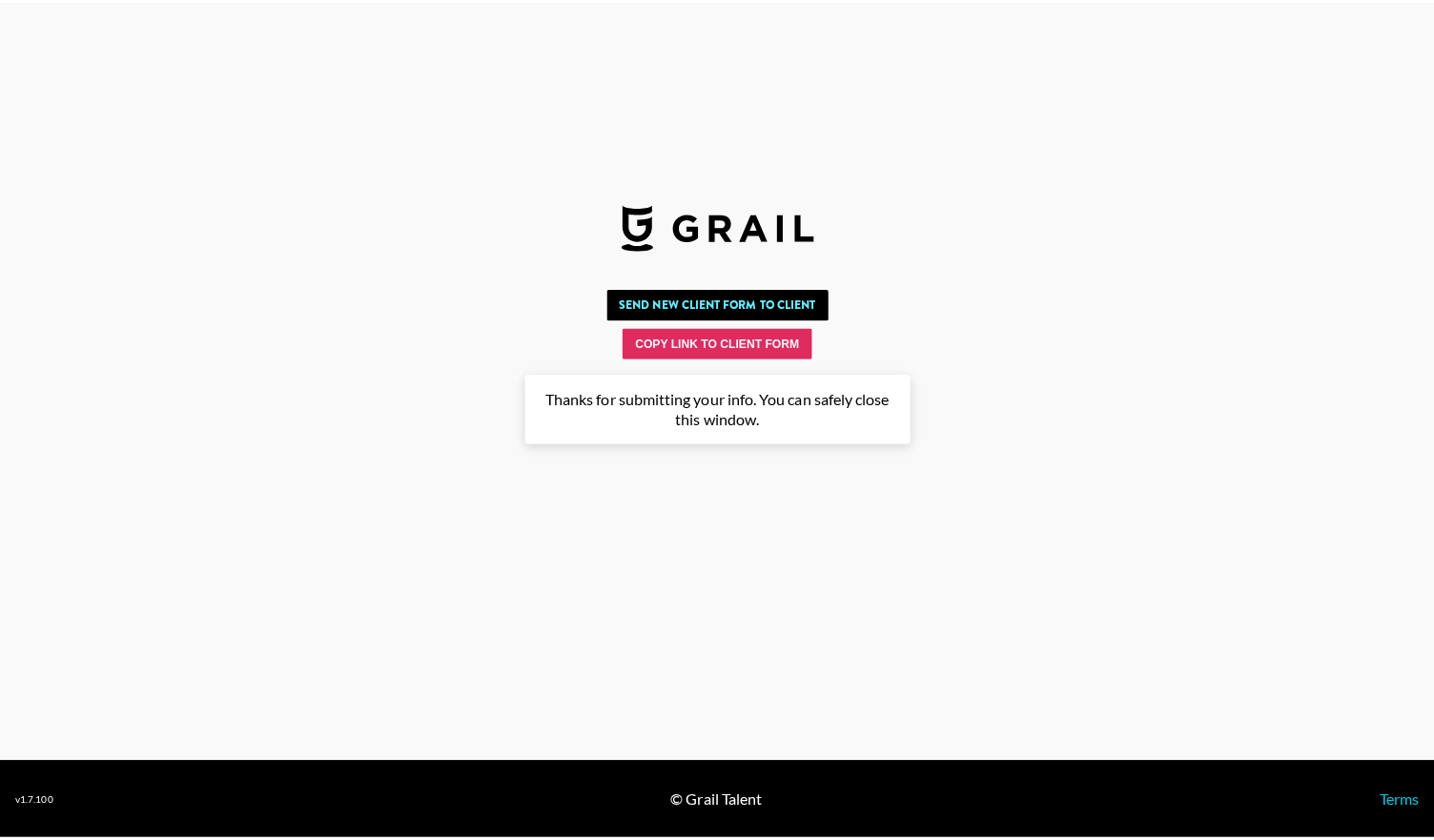
scroll to position [0, 0]
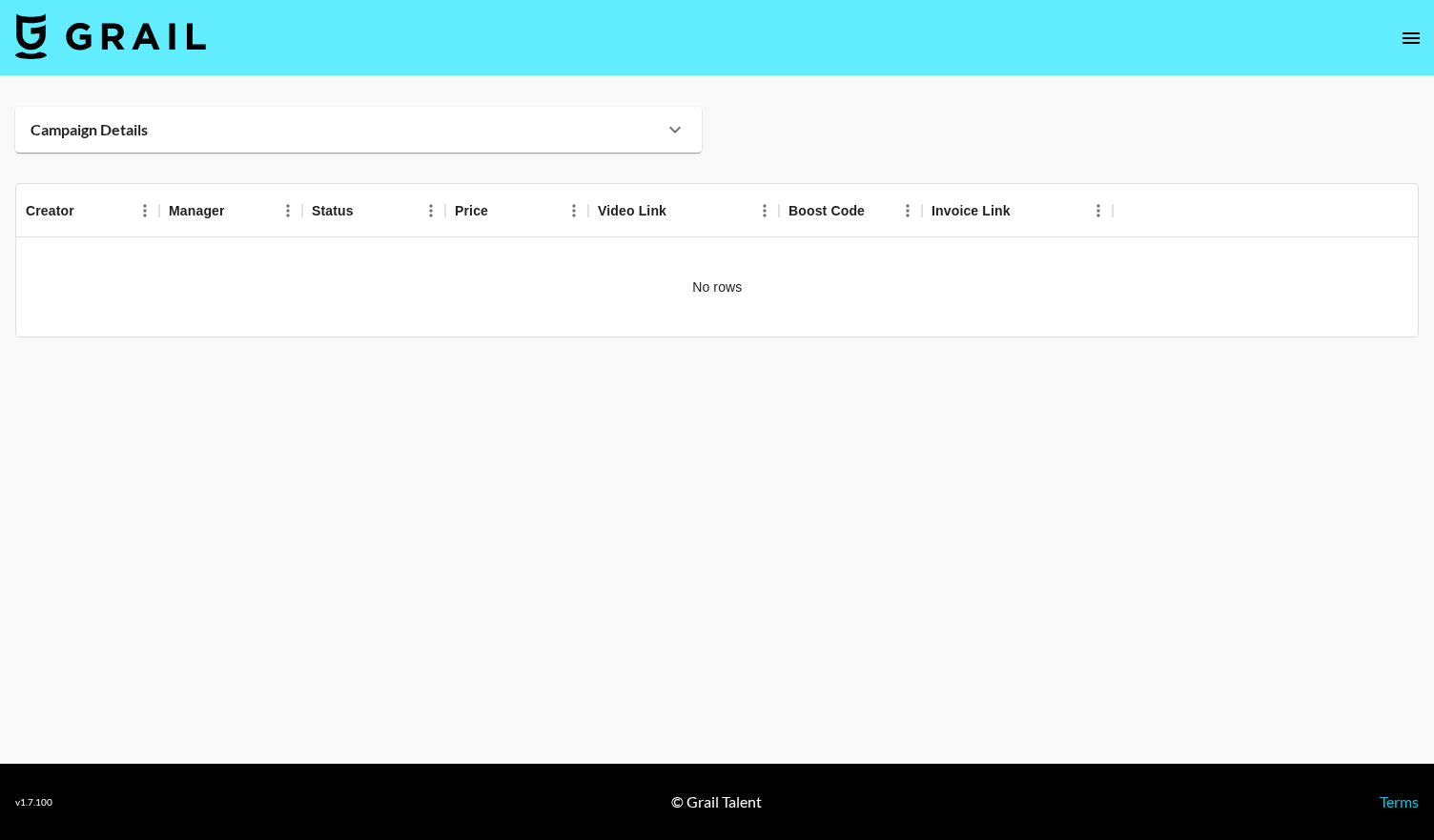
click at [675, 116] on div "Campaign Details" at bounding box center [358, 130] width 687 height 46
click at [674, 123] on icon at bounding box center [676, 130] width 23 height 23
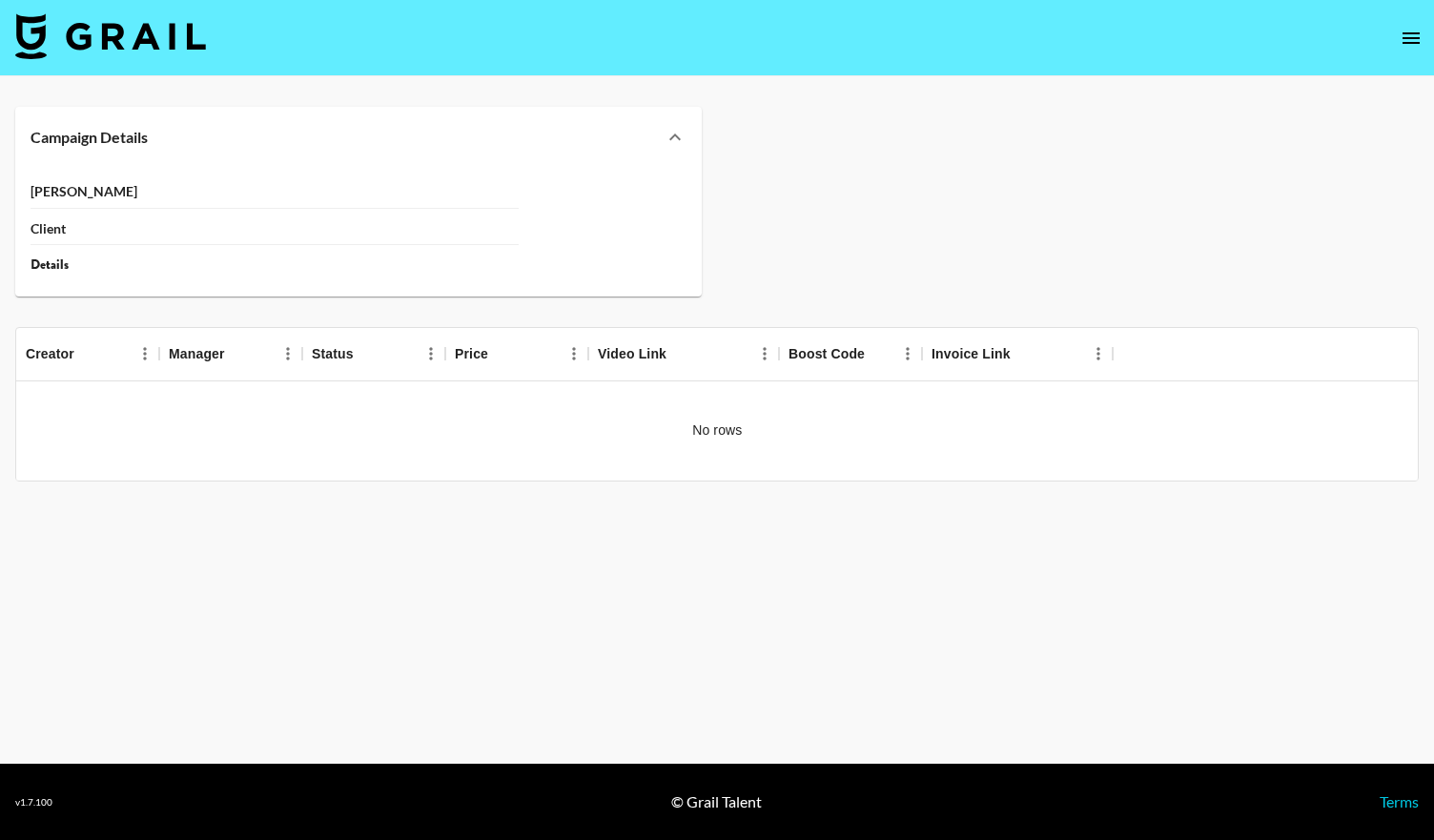
click at [54, 197] on strong "[PERSON_NAME]" at bounding box center [84, 192] width 107 height 17
click at [69, 235] on div "Client" at bounding box center [275, 229] width 489 height 34
click at [68, 264] on div "Details" at bounding box center [275, 265] width 489 height 17
click at [681, 142] on icon at bounding box center [676, 138] width 23 height 23
click at [676, 140] on icon at bounding box center [676, 138] width 23 height 23
